Goal: Information Seeking & Learning: Learn about a topic

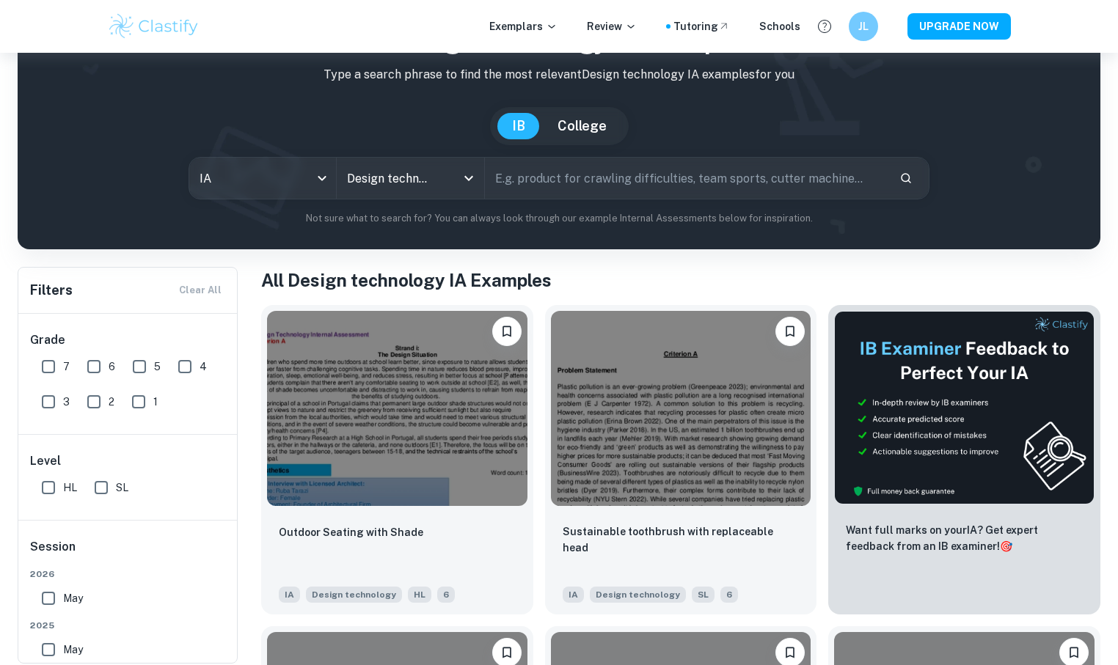
scroll to position [87, 0]
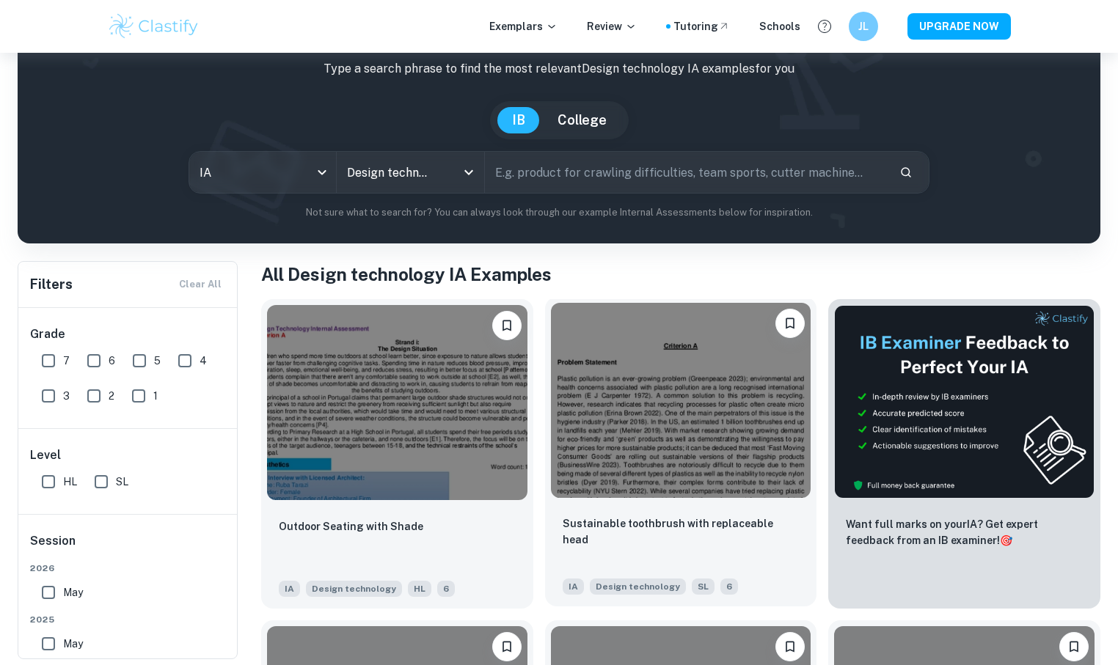
click at [624, 450] on img at bounding box center [681, 400] width 260 height 195
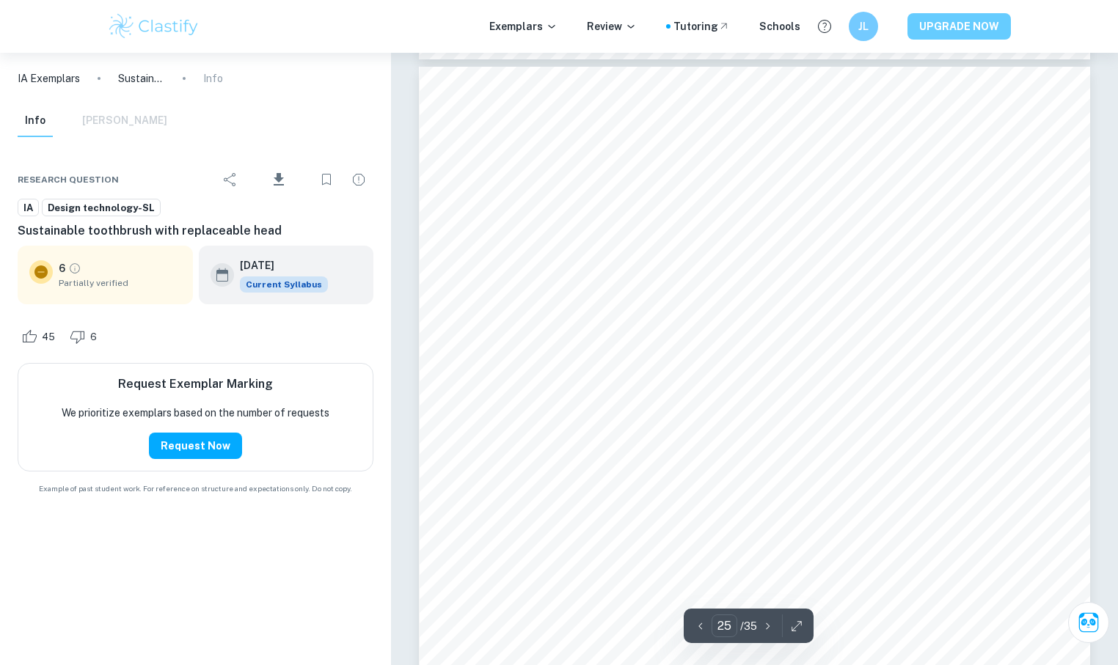
scroll to position [23487, 0]
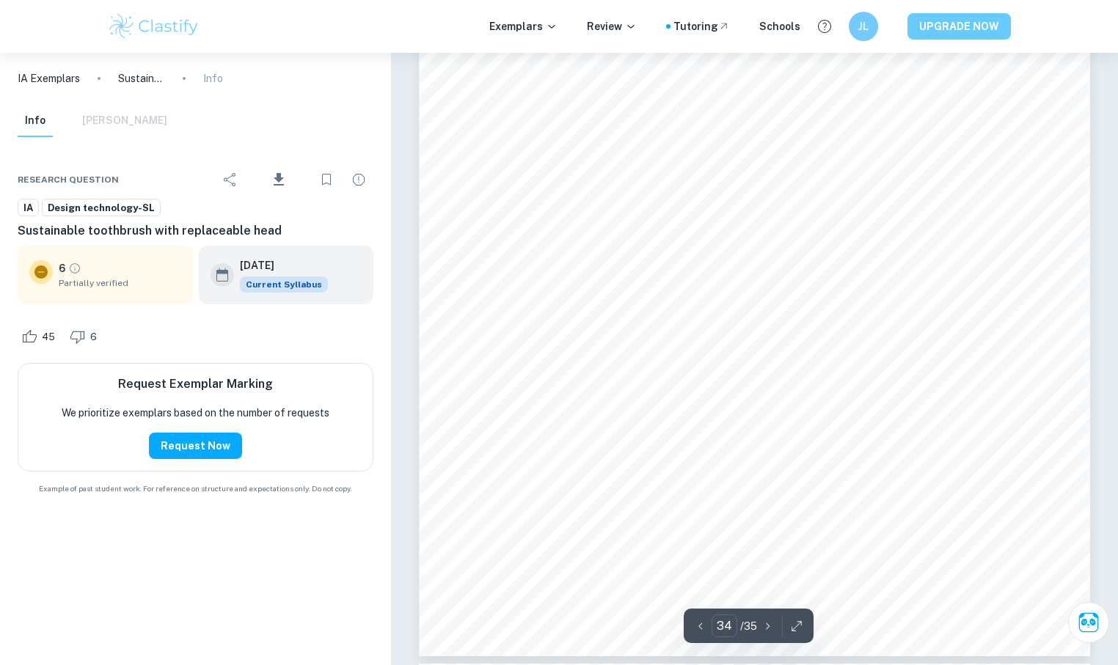
type input "35"
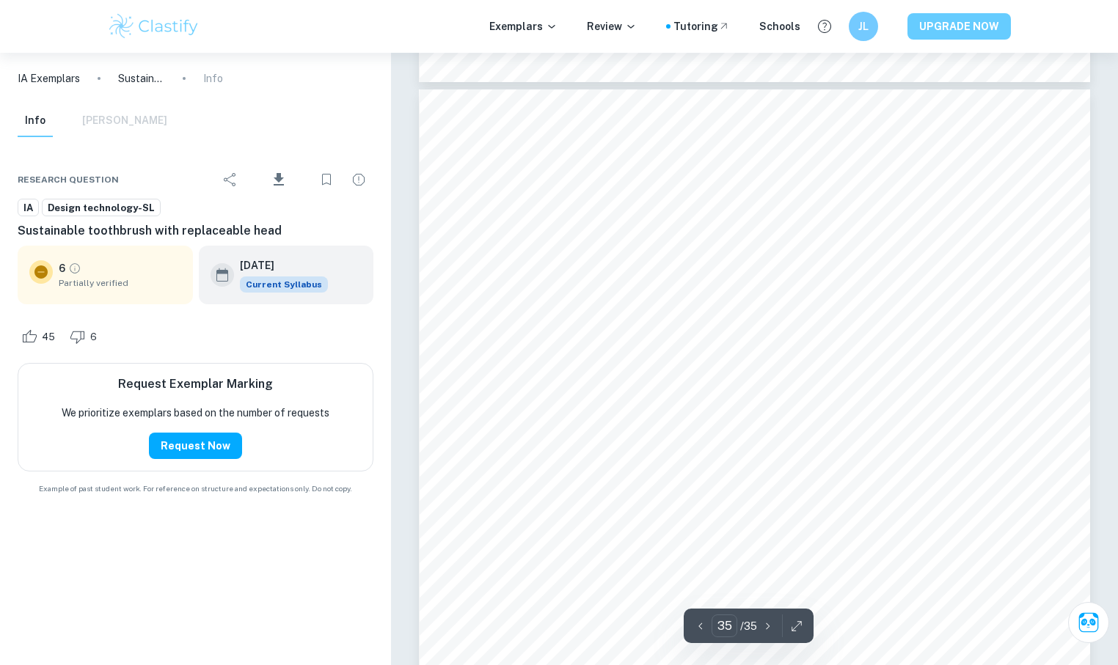
scroll to position [33606, 0]
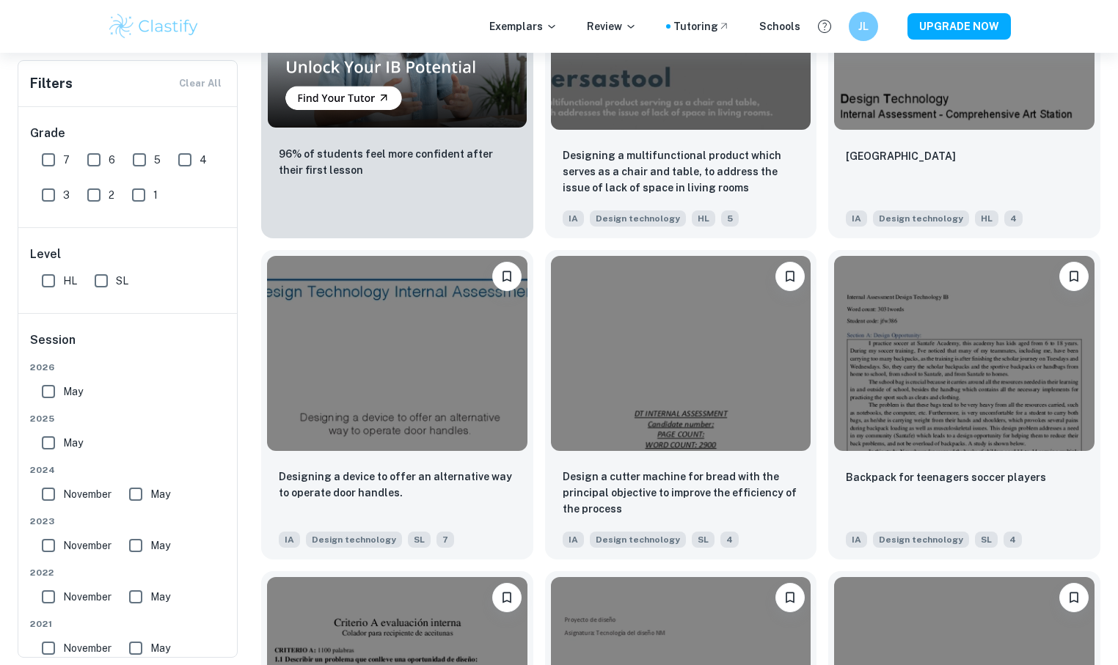
scroll to position [1106, 0]
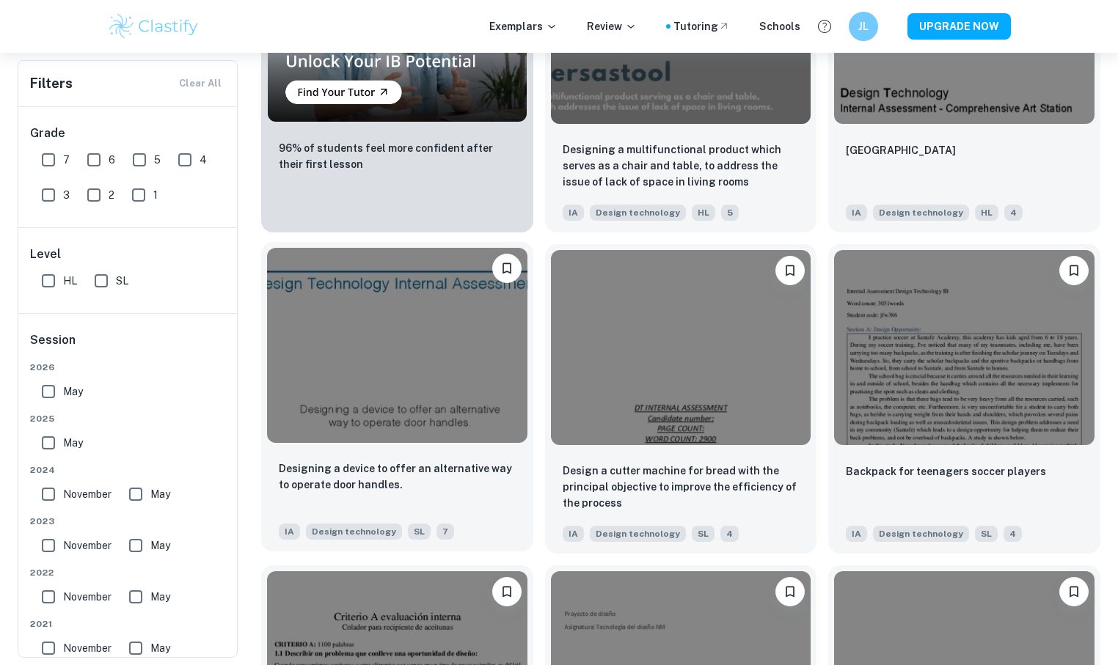
click at [390, 392] on img at bounding box center [397, 345] width 260 height 195
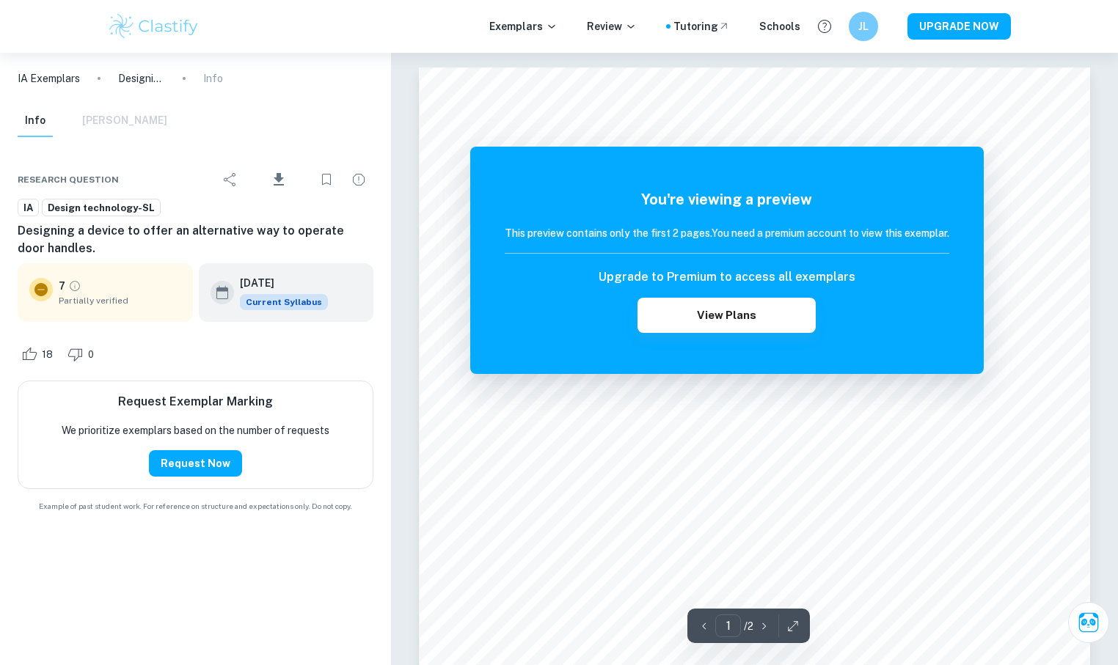
scroll to position [1408, 0]
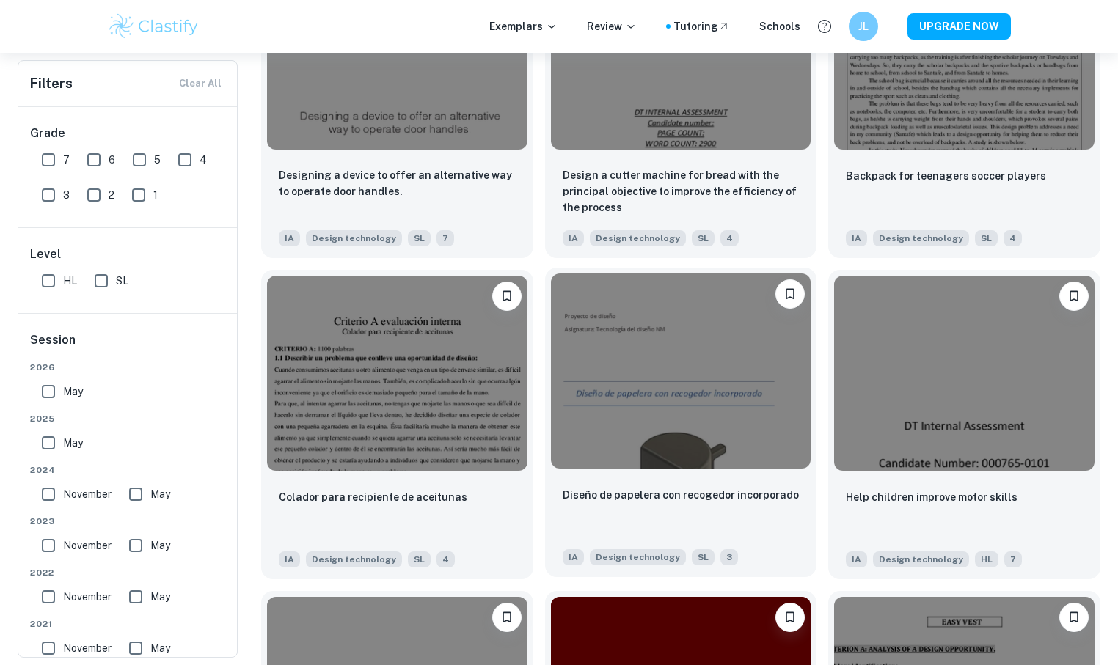
scroll to position [1589, 0]
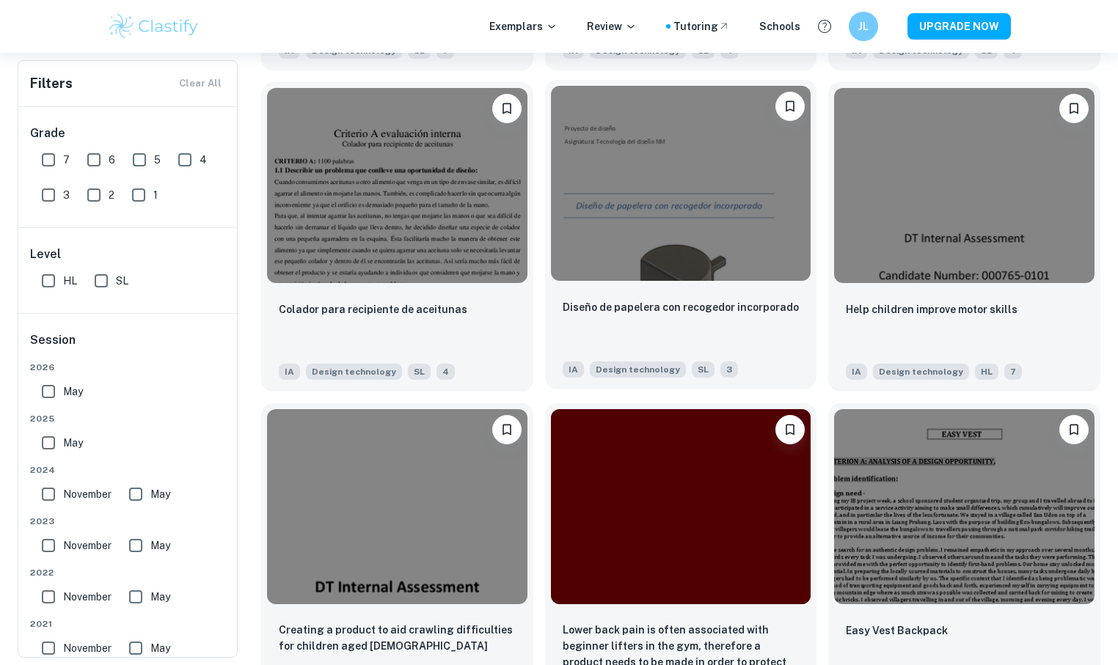
click at [734, 284] on div at bounding box center [681, 183] width 272 height 207
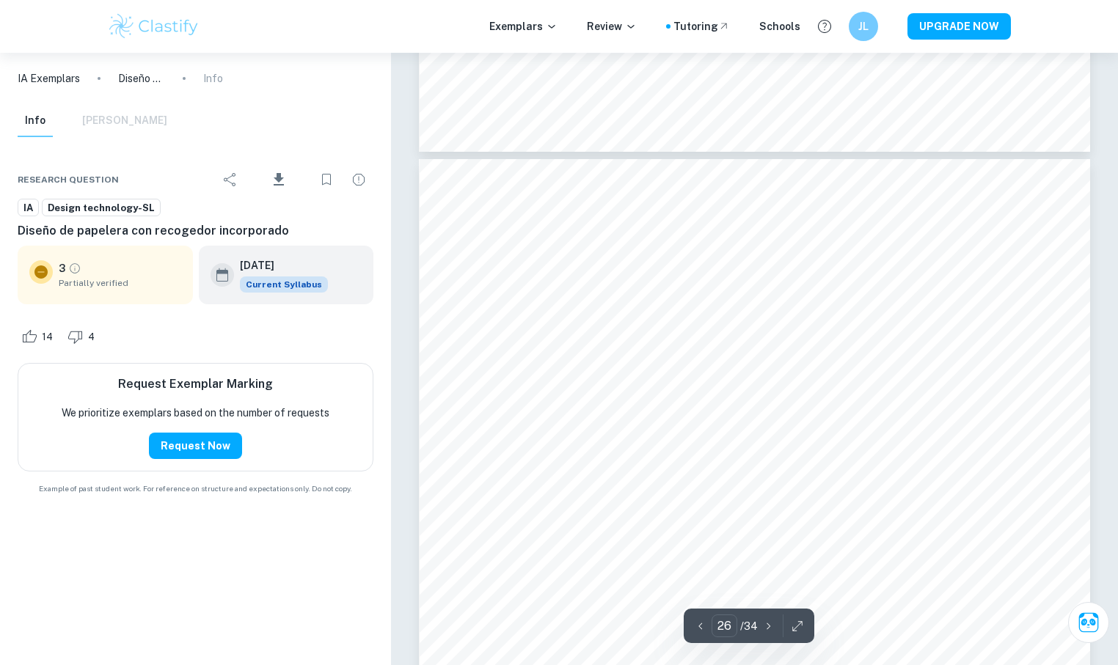
scroll to position [24746, 0]
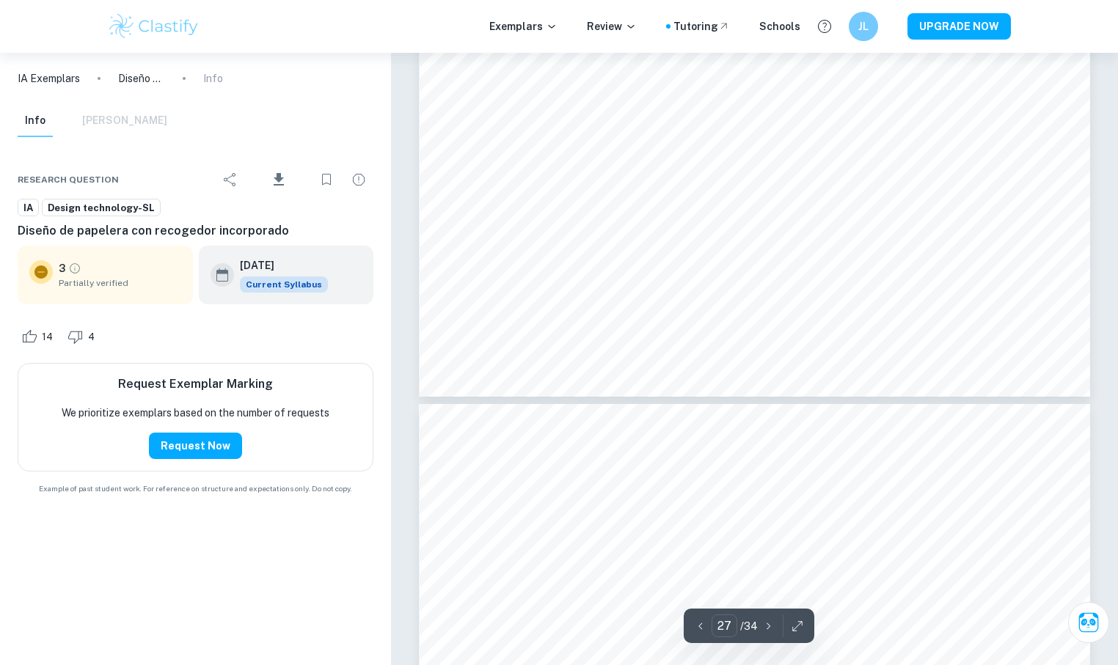
type input "28"
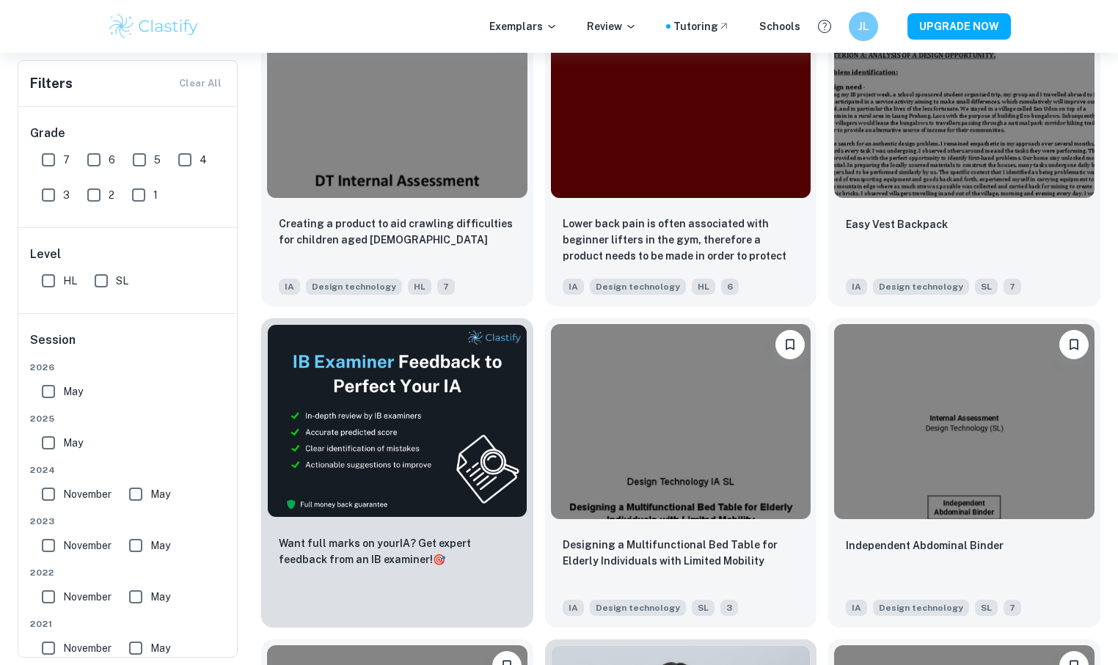
scroll to position [1970, 0]
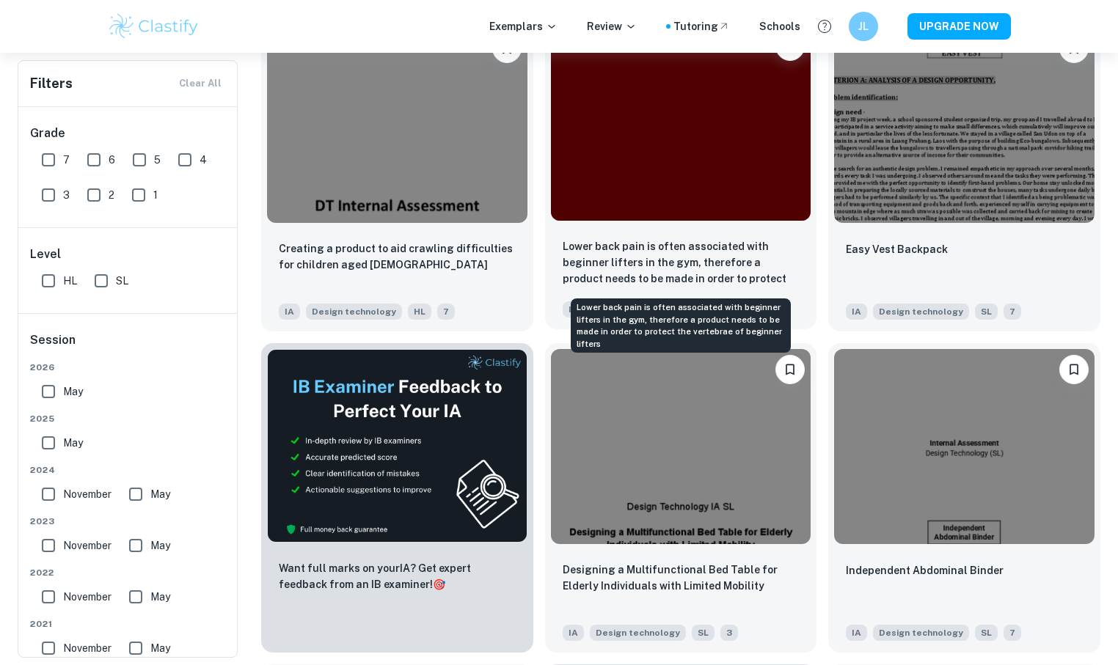
click at [767, 246] on p "Lower back pain is often associated with beginner lifters in the gym, therefore…" at bounding box center [681, 263] width 237 height 50
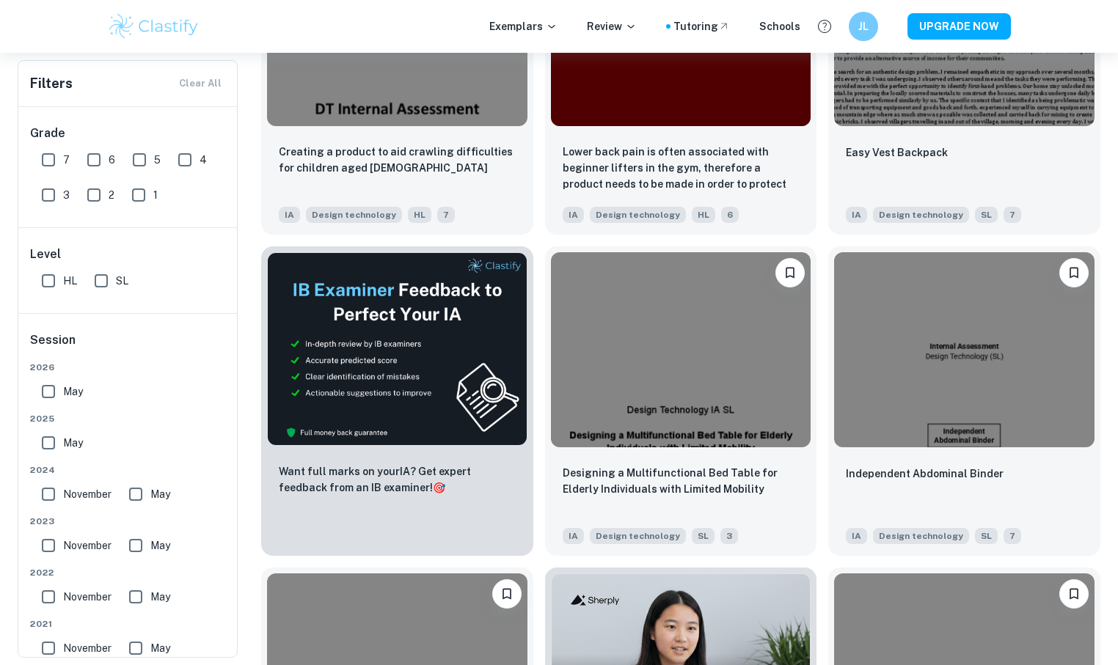
scroll to position [2070, 0]
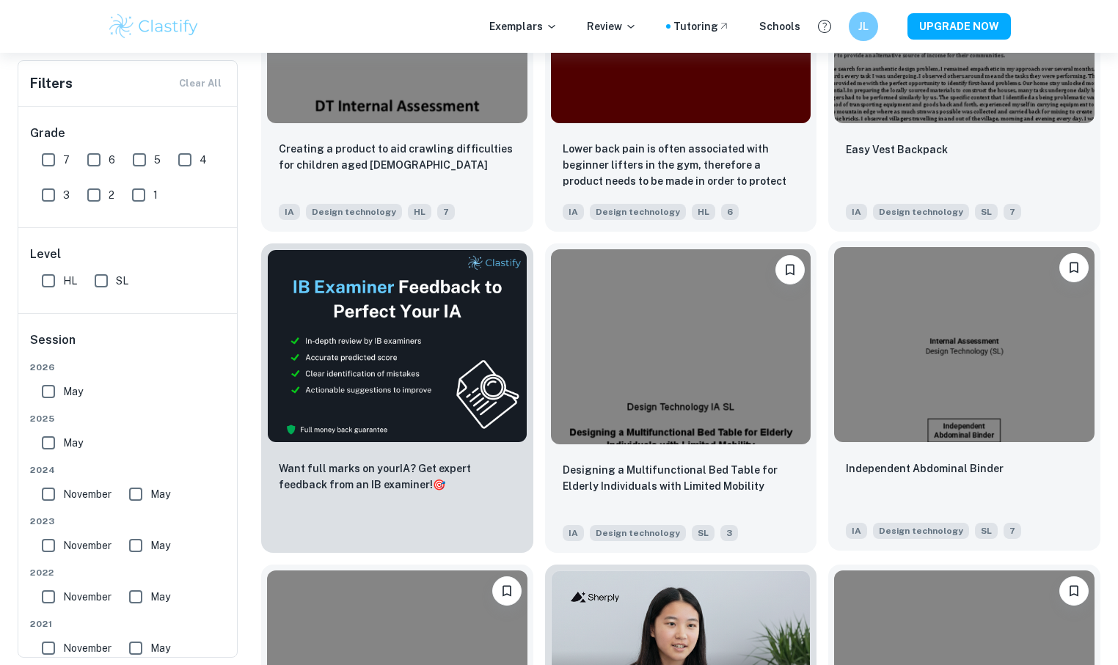
click at [920, 419] on img at bounding box center [964, 344] width 260 height 195
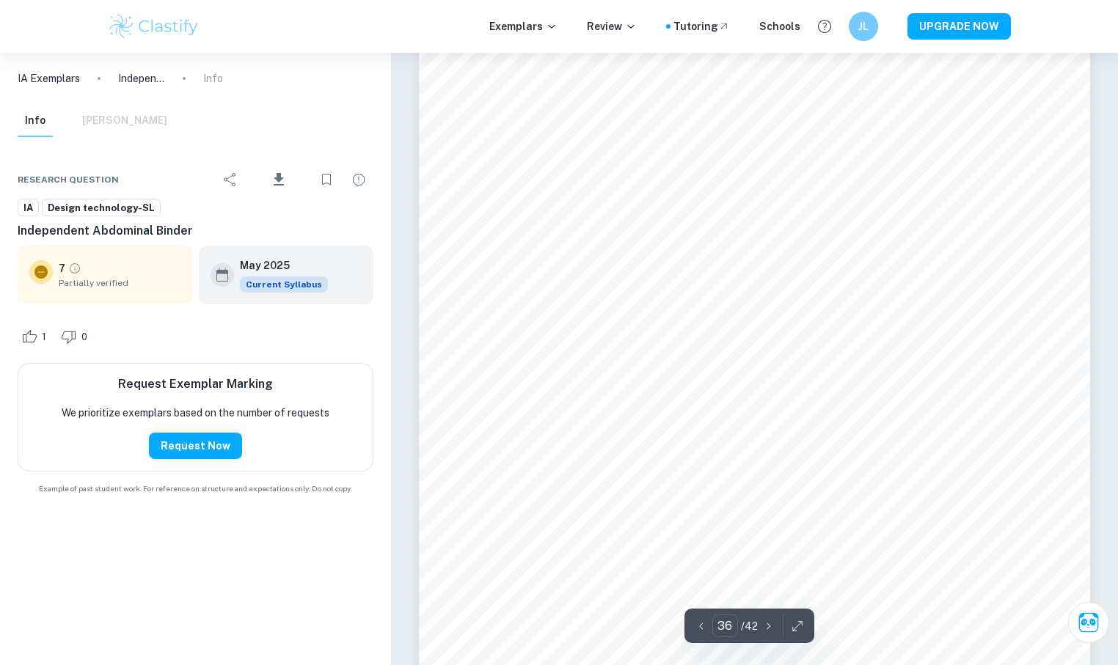
scroll to position [31681, 0]
type input "37"
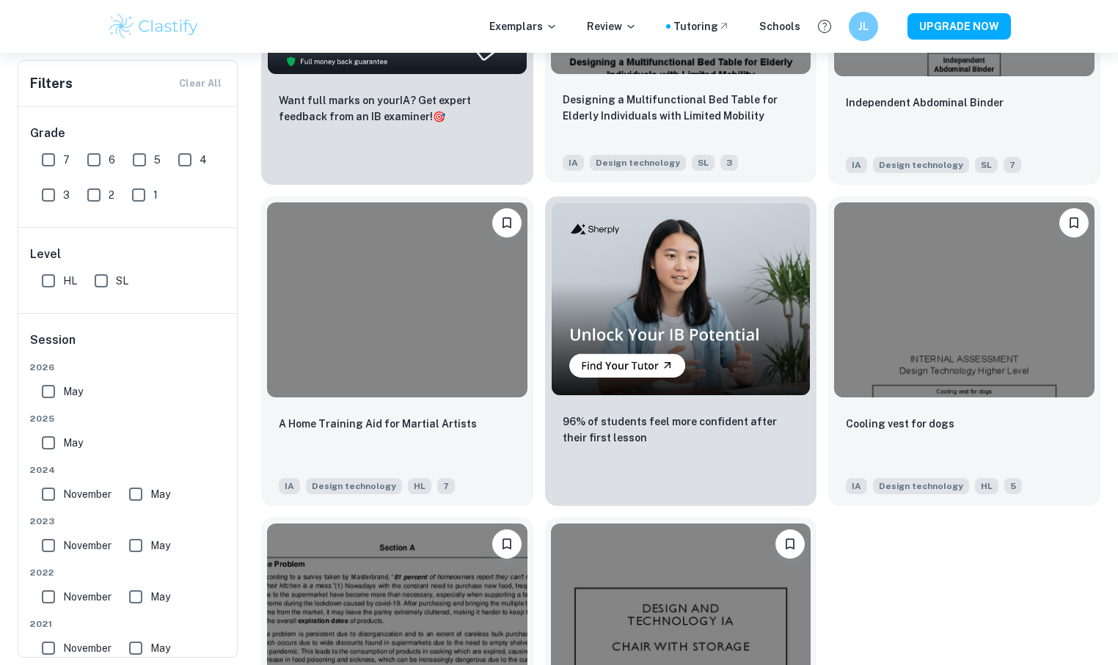
scroll to position [2601, 0]
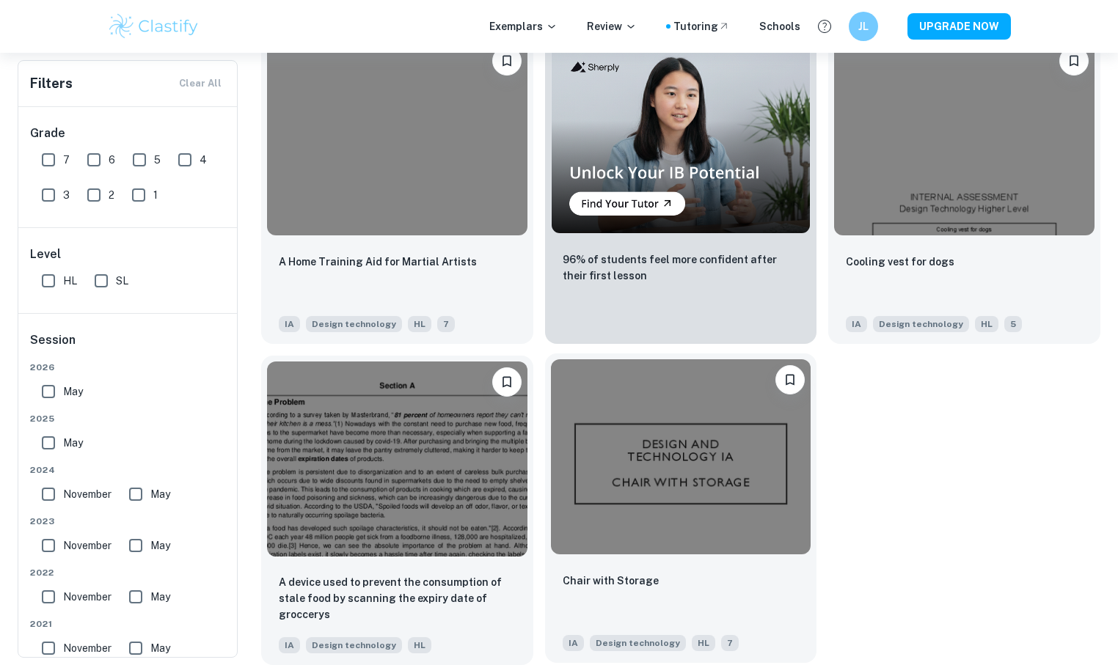
click at [698, 568] on div "Chair with Storage IA Design technology HL 7" at bounding box center [681, 611] width 272 height 103
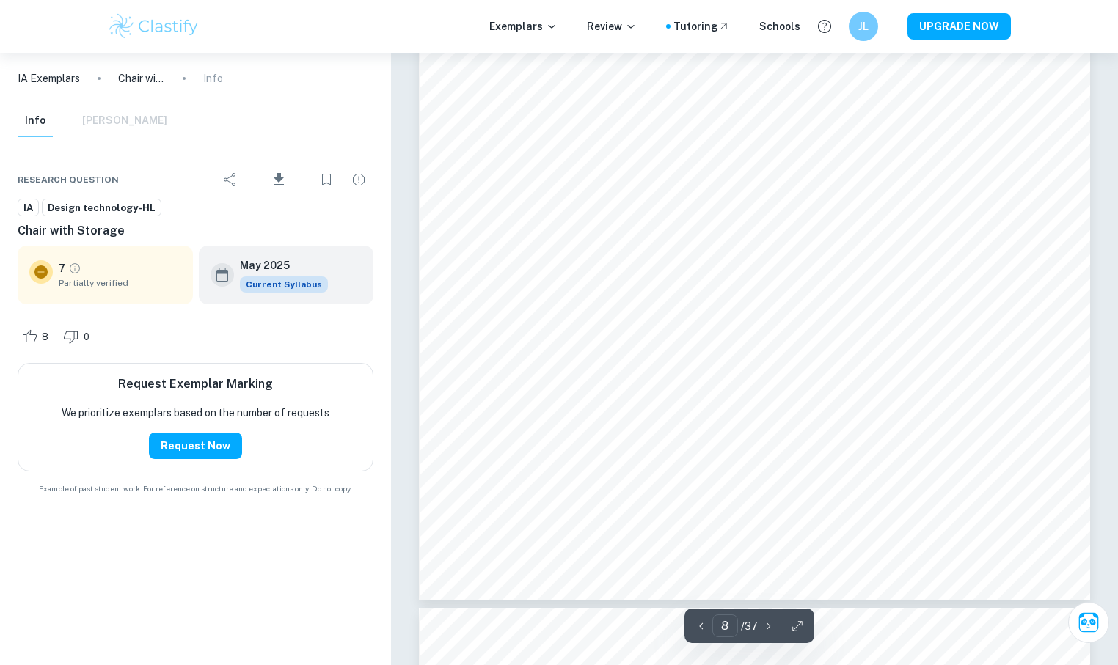
scroll to position [7547, 0]
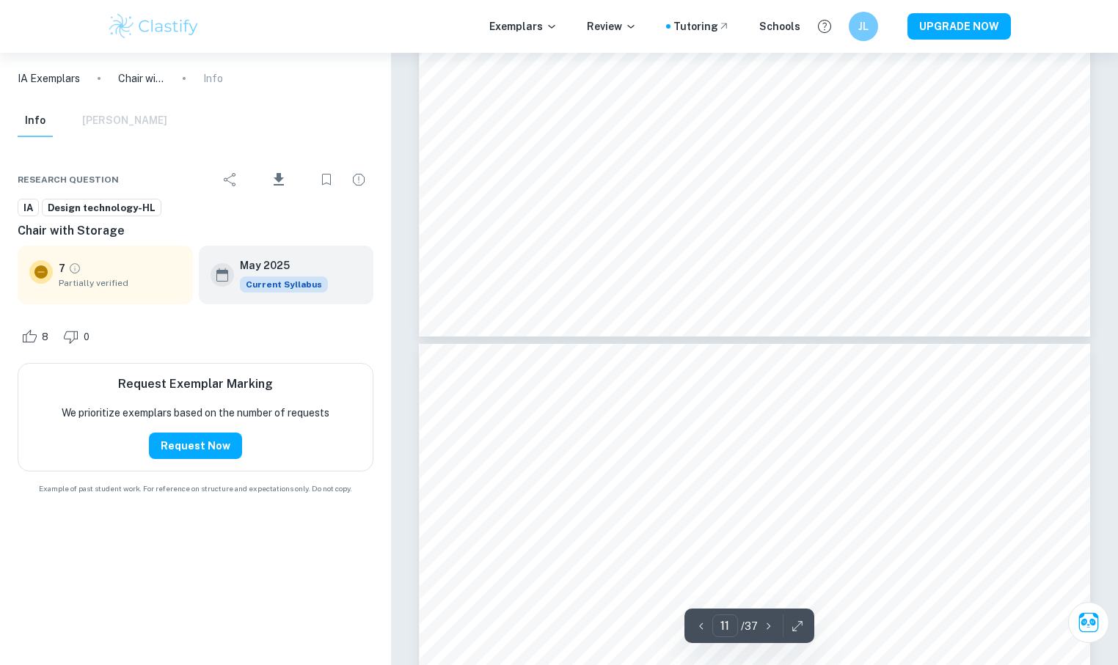
type input "12"
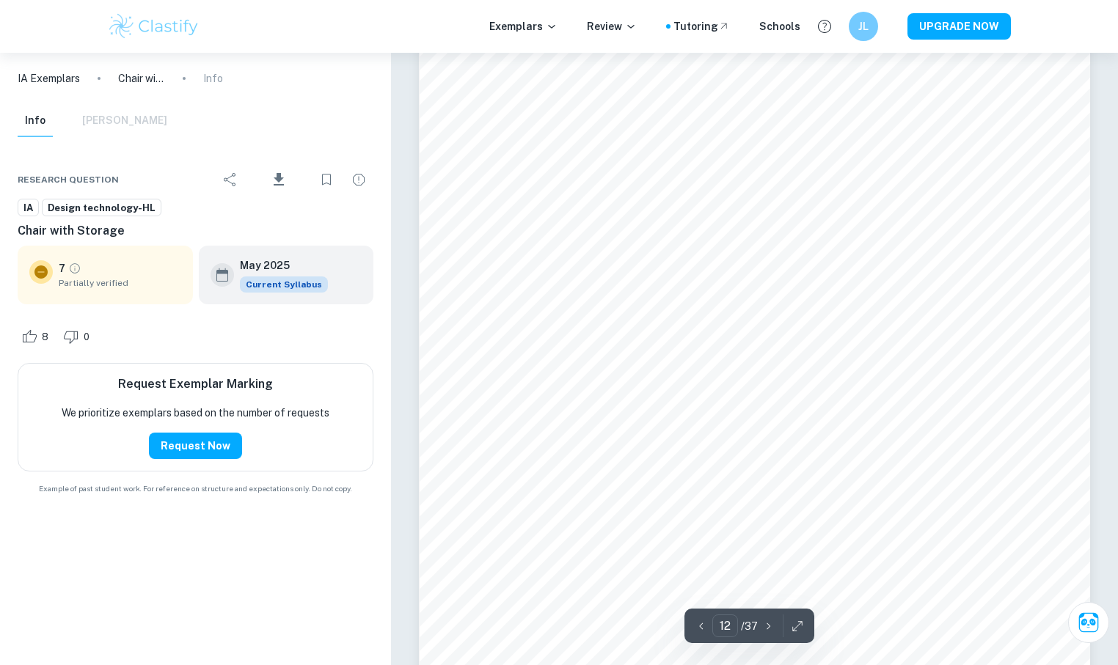
scroll to position [11137, 0]
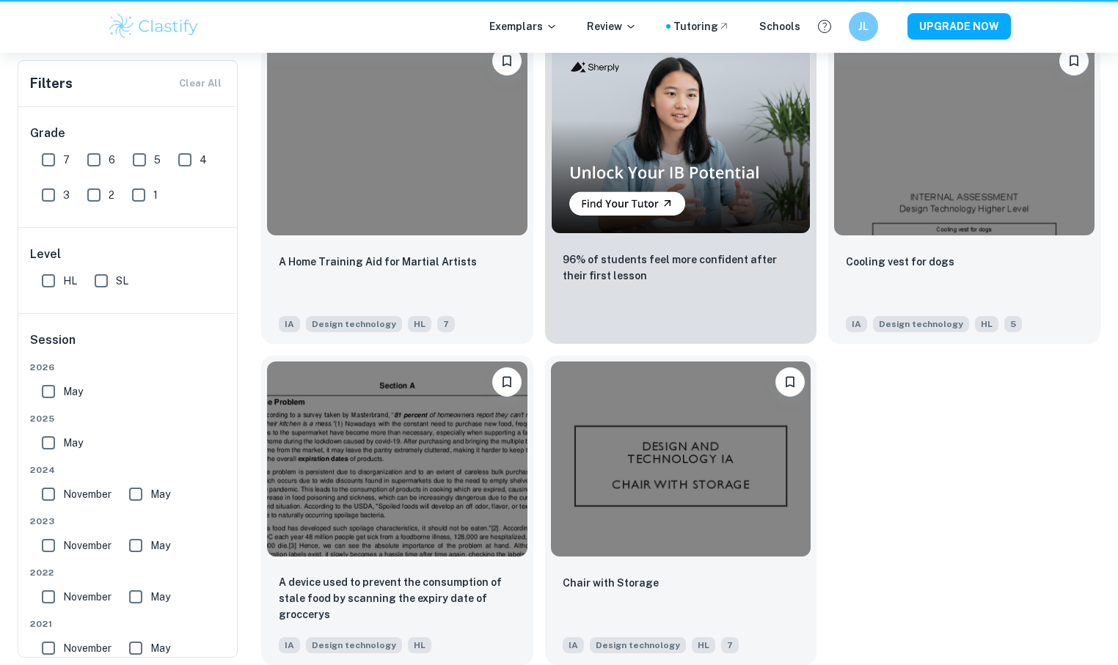
scroll to position [2601, 0]
